Goal: Information Seeking & Learning: Learn about a topic

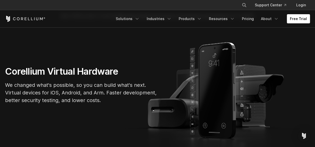
scroll to position [25, 0]
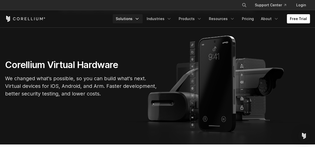
click at [140, 19] on icon "Navigation Menu" at bounding box center [136, 18] width 5 height 5
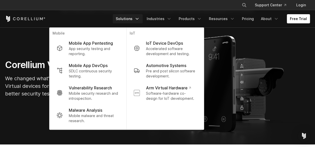
click at [257, 53] on section "Corellium Virtual Hardware We changed what's possible, so you can build what's …" at bounding box center [157, 80] width 315 height 128
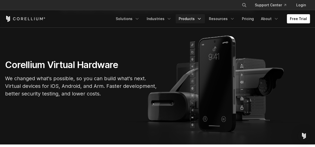
click at [205, 20] on link "Products" at bounding box center [190, 18] width 29 height 9
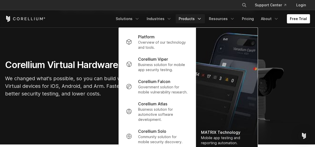
click at [67, 104] on section "Corellium Virtual Hardware We changed what's possible, so you can build what's …" at bounding box center [157, 80] width 315 height 128
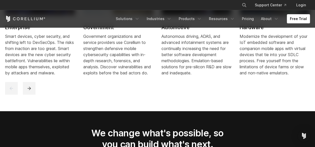
scroll to position [558, 0]
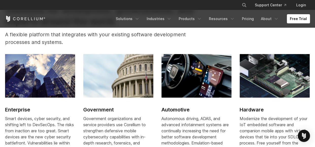
click at [176, 109] on h2 "Automotive" at bounding box center [196, 110] width 70 height 8
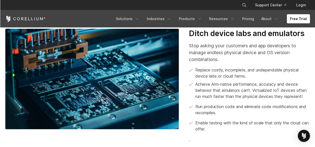
scroll to position [634, 0]
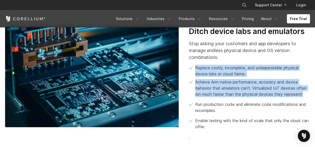
drag, startPoint x: 195, startPoint y: 72, endPoint x: 315, endPoint y: 101, distance: 122.7
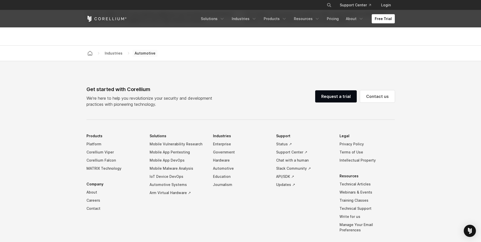
scroll to position [1411, 0]
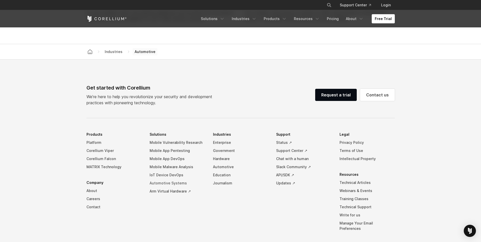
click at [177, 147] on link "Automotive Systems" at bounding box center [177, 183] width 55 height 8
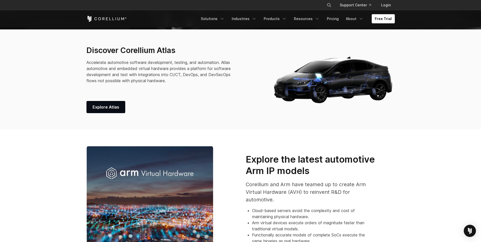
scroll to position [203, 0]
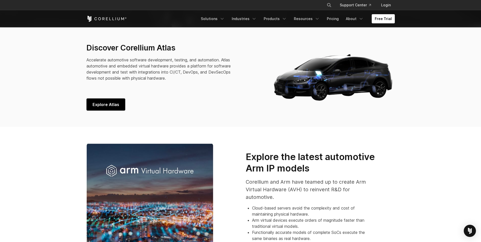
click at [114, 108] on link "Explore Atlas" at bounding box center [105, 104] width 39 height 12
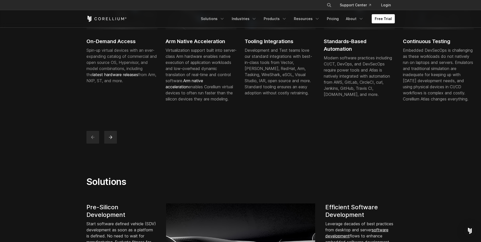
scroll to position [203, 0]
click at [117, 143] on div at bounding box center [240, 136] width 309 height 13
click at [113, 143] on button "next" at bounding box center [110, 136] width 13 height 13
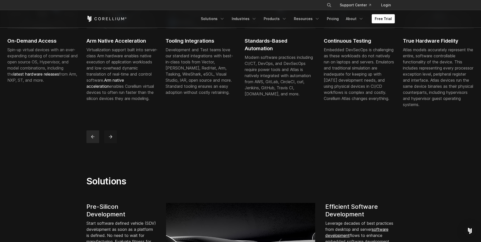
click at [113, 143] on button "next" at bounding box center [110, 136] width 13 height 13
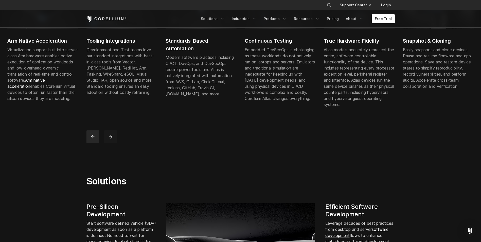
click at [113, 143] on button "next" at bounding box center [110, 136] width 13 height 13
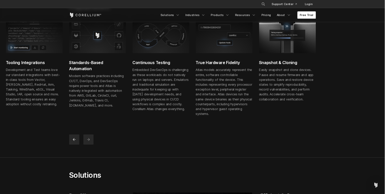
scroll to position [152, 0]
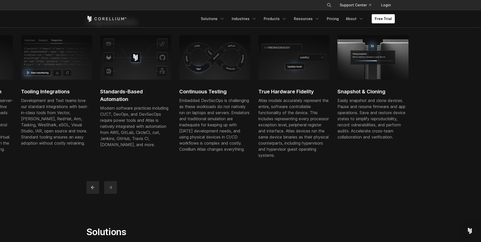
drag, startPoint x: 250, startPoint y: 111, endPoint x: 264, endPoint y: 133, distance: 25.8
click at [264, 133] on p "Atlas models accurately represent the entire, software controllable functionali…" at bounding box center [293, 127] width 71 height 61
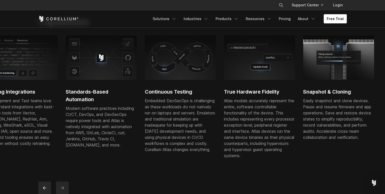
drag, startPoint x: 166, startPoint y: 125, endPoint x: 193, endPoint y: 127, distance: 27.5
click at [193, 127] on div "Embedded DevSecOps is challenging as these workloads do not natively run on lap…" at bounding box center [180, 124] width 71 height 55
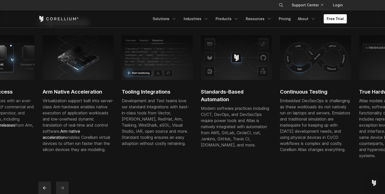
drag, startPoint x: 98, startPoint y: 137, endPoint x: 261, endPoint y: 141, distance: 162.6
click at [261, 141] on div "Modern software practices including CI/CT, DevOps, and DevSecOps require power …" at bounding box center [236, 126] width 71 height 43
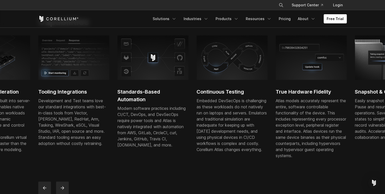
click at [167, 139] on div "Modern software practices including CI/CT, DevOps, and DevSecOps require power …" at bounding box center [152, 126] width 71 height 43
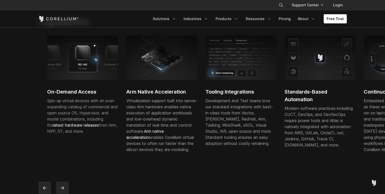
drag, startPoint x: 22, startPoint y: 137, endPoint x: 189, endPoint y: 136, distance: 167.2
click at [189, 136] on div "Virtualization support built into server-class Arm hardware enables native exec…" at bounding box center [161, 124] width 71 height 55
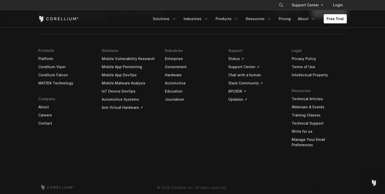
scroll to position [1541, 0]
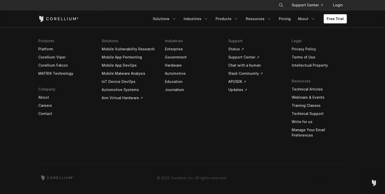
click at [123, 102] on link "Arm Virtual Hardware ↗" at bounding box center [129, 98] width 55 height 8
